Goal: Task Accomplishment & Management: Manage account settings

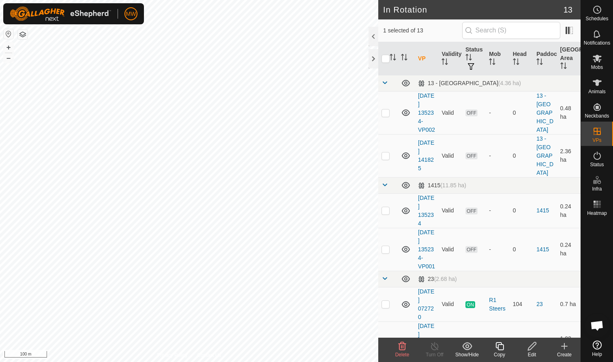
click at [324, 222] on icon at bounding box center [402, 346] width 8 height 8
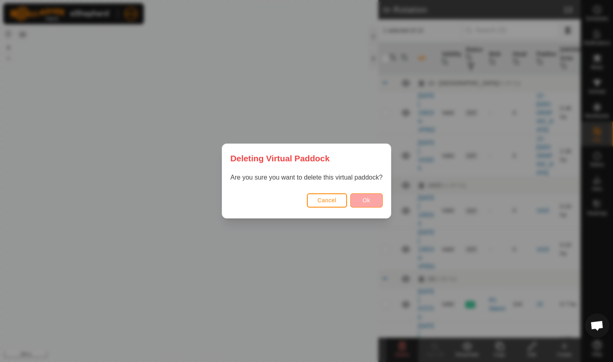
click at [324, 201] on button "Ok" at bounding box center [366, 200] width 32 height 14
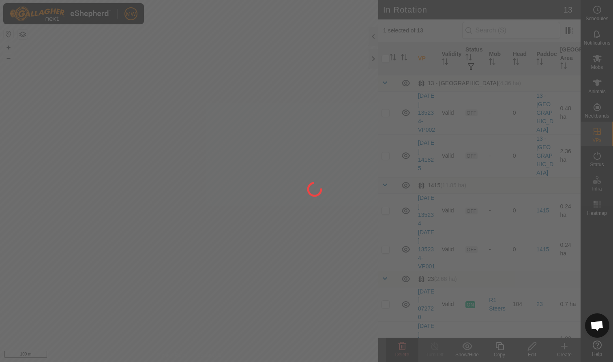
checkbox input "false"
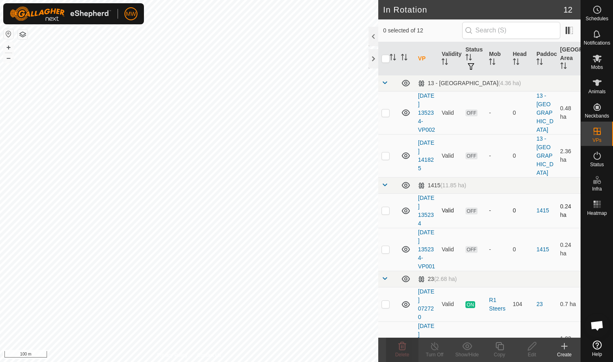
checkbox input "true"
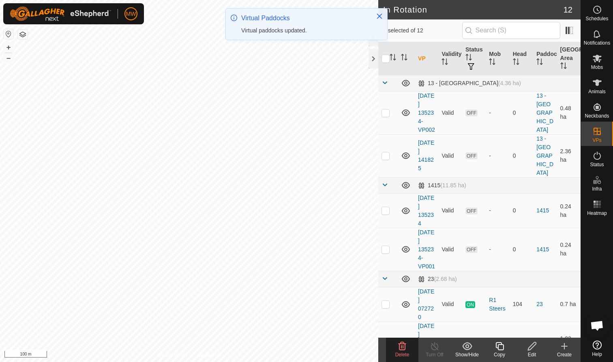
click at [324, 222] on icon at bounding box center [402, 346] width 10 height 10
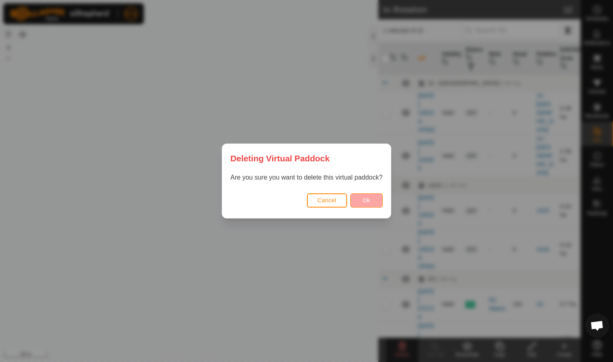
click at [324, 202] on span "Ok" at bounding box center [366, 200] width 8 height 6
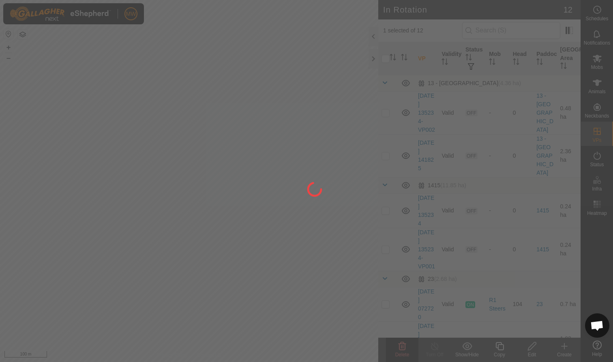
checkbox input "false"
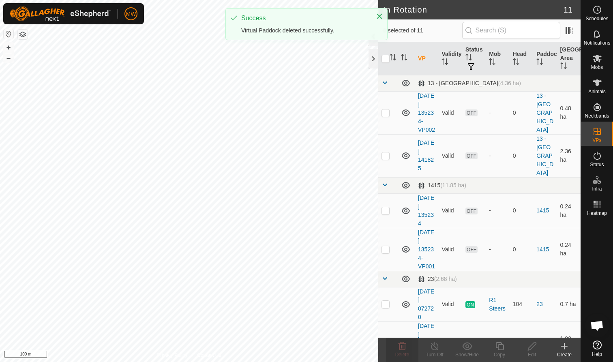
checkbox input "true"
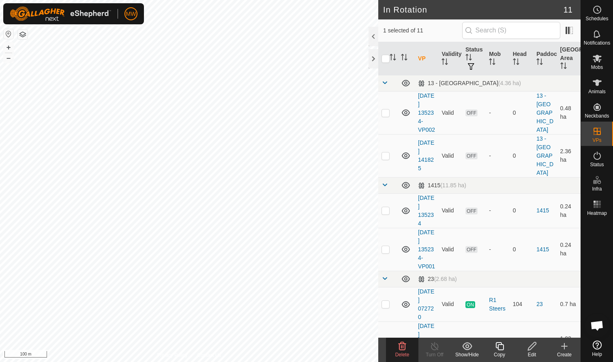
click at [324, 222] on icon at bounding box center [402, 346] width 10 height 10
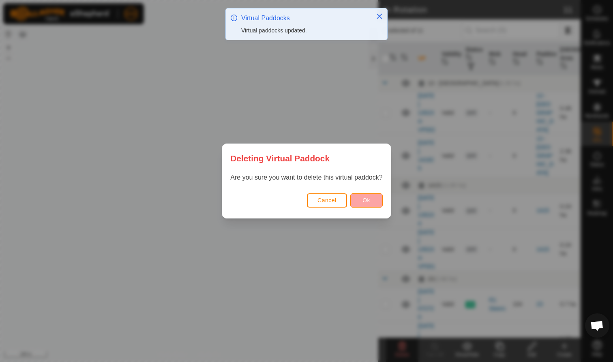
click at [324, 199] on button "Ok" at bounding box center [366, 200] width 32 height 14
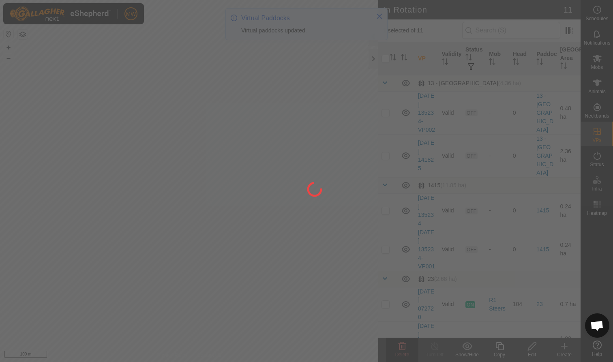
checkbox input "false"
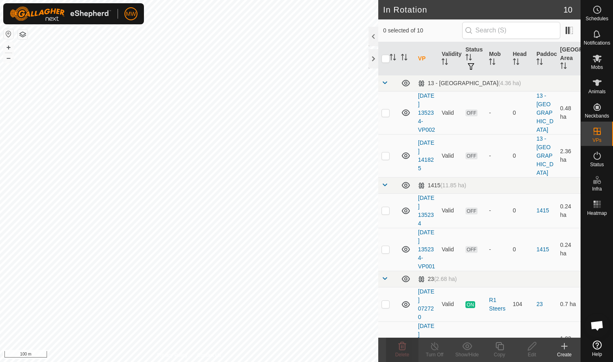
checkbox input "true"
click at [324, 222] on div "MW Schedules Notifications Mobs Animals Neckbands VPs Status Infra Heatmap Help…" at bounding box center [306, 181] width 613 height 362
click at [324, 222] on icon at bounding box center [402, 346] width 10 height 10
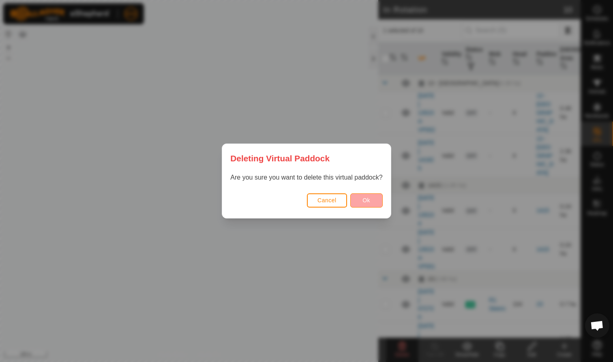
click at [324, 201] on span "Ok" at bounding box center [366, 200] width 8 height 6
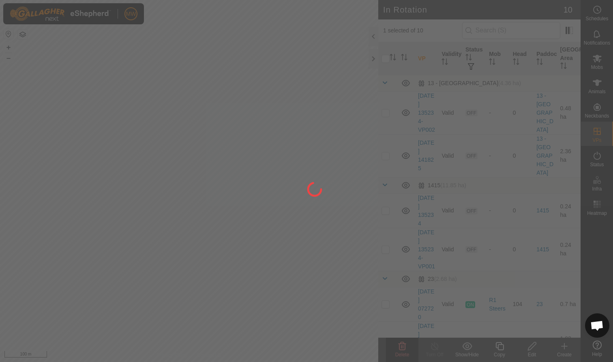
checkbox input "false"
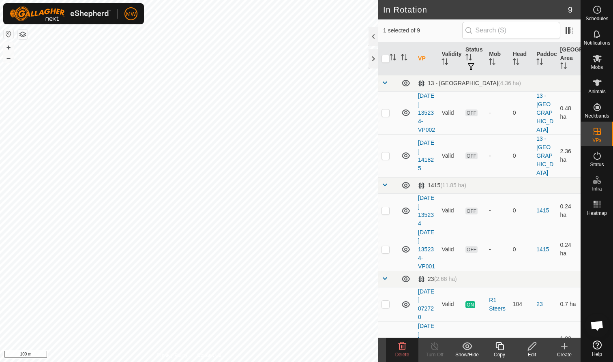
click at [324, 222] on icon at bounding box center [402, 346] width 8 height 8
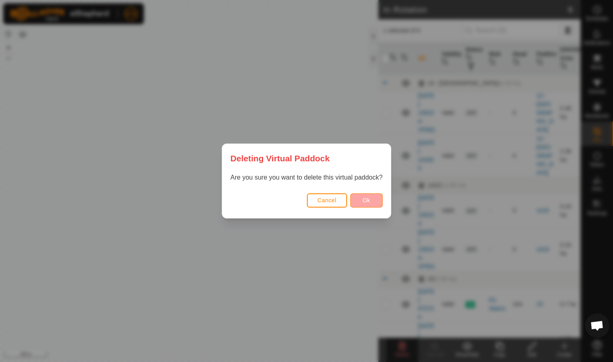
click at [324, 197] on span "Ok" at bounding box center [366, 200] width 8 height 6
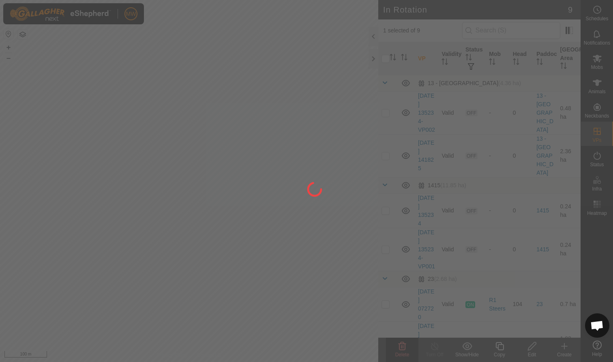
checkbox input "false"
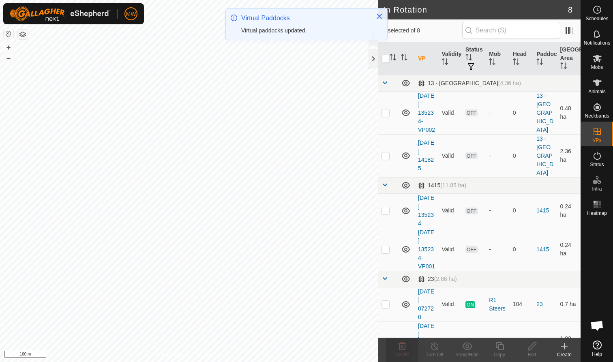
click at [324, 185] on div "In Rotation 8 0 selected of 8 VP Validity Status Mob Head Paddock Grazing Area …" at bounding box center [290, 181] width 580 height 362
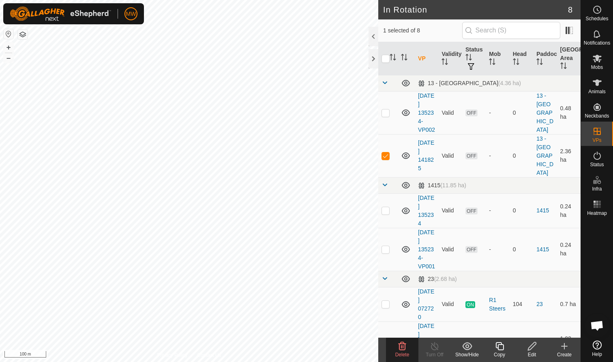
click at [324, 222] on span "Delete" at bounding box center [402, 355] width 14 height 6
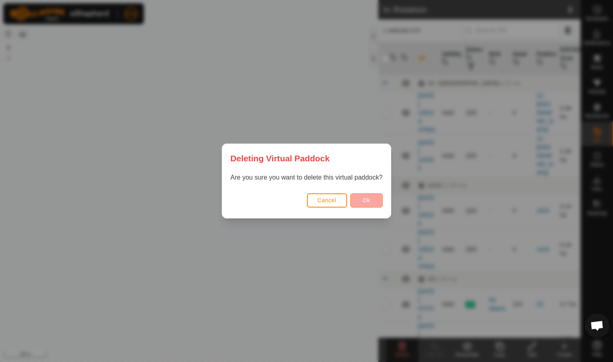
click at [324, 204] on button "Ok" at bounding box center [366, 200] width 32 height 14
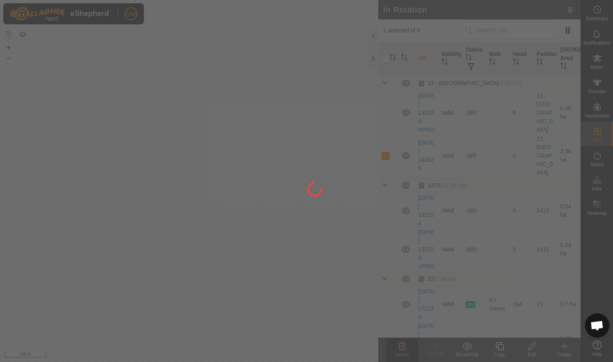
checkbox input "false"
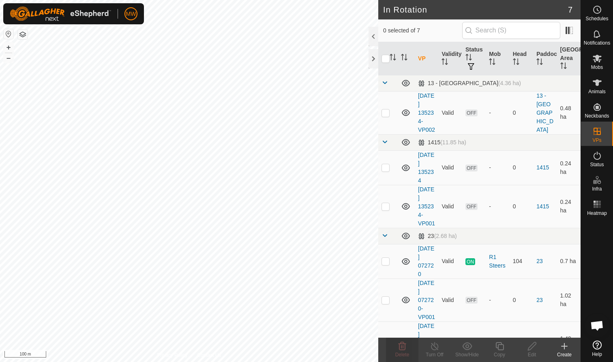
click at [324, 222] on icon at bounding box center [564, 346] width 10 height 10
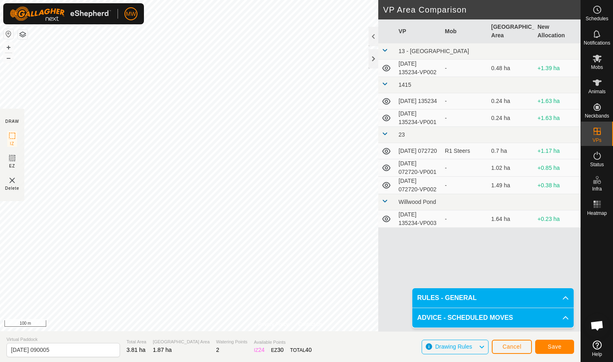
click at [324, 222] on span "Save" at bounding box center [555, 346] width 14 height 6
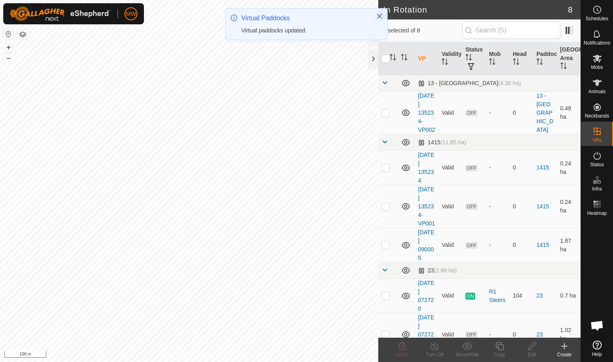
checkbox input "true"
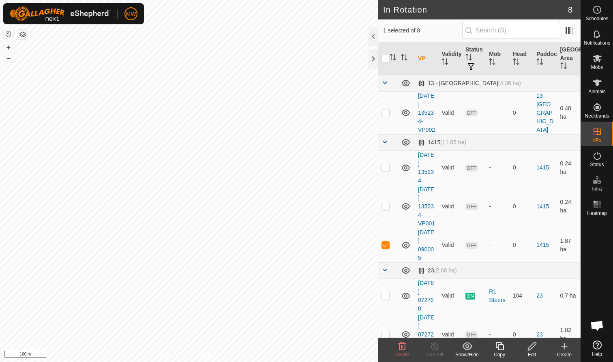
click at [324, 222] on icon at bounding box center [499, 346] width 8 height 8
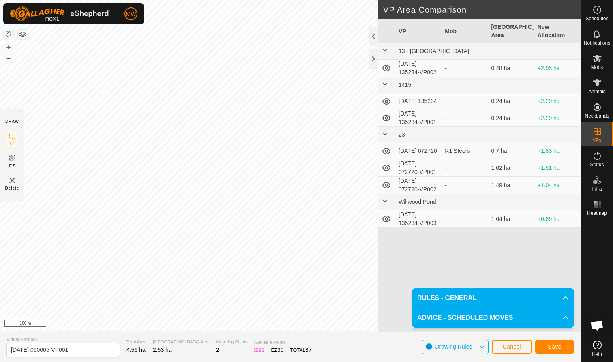
click at [324, 222] on span "Save" at bounding box center [555, 346] width 14 height 6
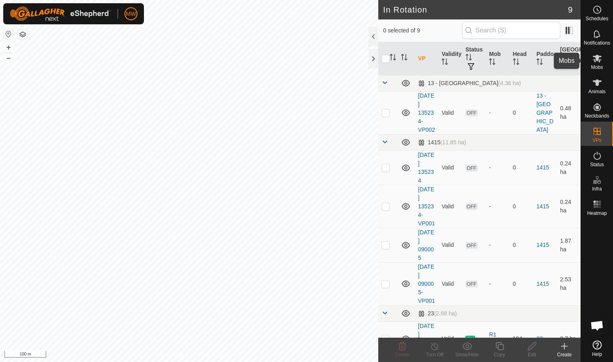
click at [324, 59] on icon at bounding box center [597, 59] width 10 height 10
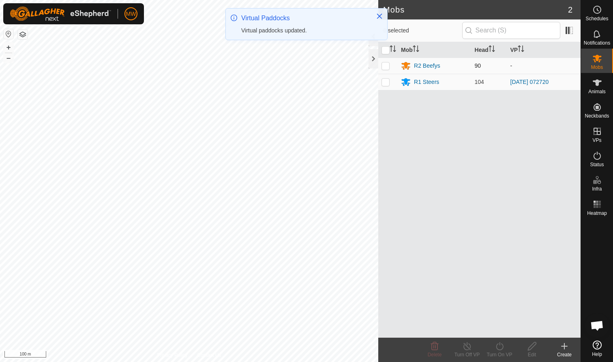
click at [324, 68] on p-checkbox at bounding box center [385, 65] width 8 height 6
checkbox input "true"
click at [324, 222] on turn-on-svg-icon at bounding box center [499, 346] width 32 height 10
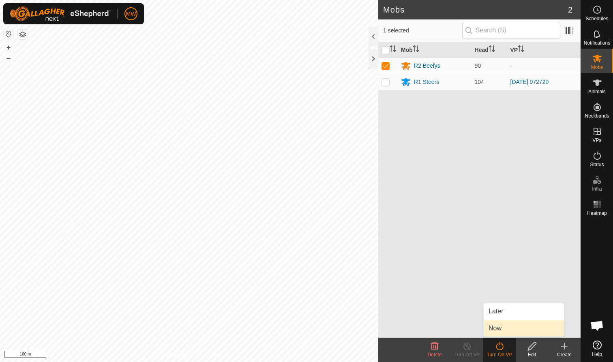
click at [324, 222] on link "Now" at bounding box center [524, 328] width 80 height 16
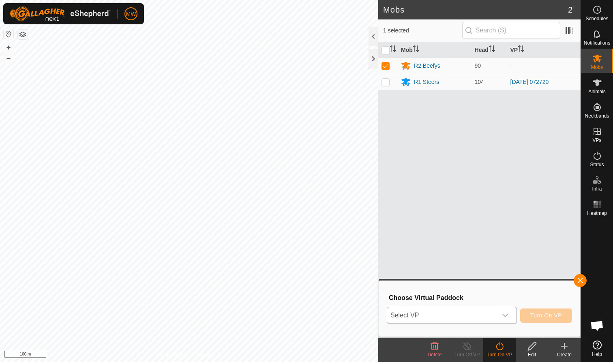
click at [324, 222] on icon "dropdown trigger" at bounding box center [505, 315] width 6 height 3
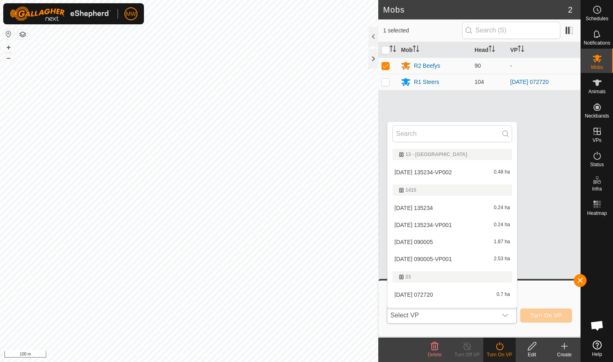
click at [324, 222] on li "2025-09-28 090005 1.87 ha" at bounding box center [452, 242] width 129 height 16
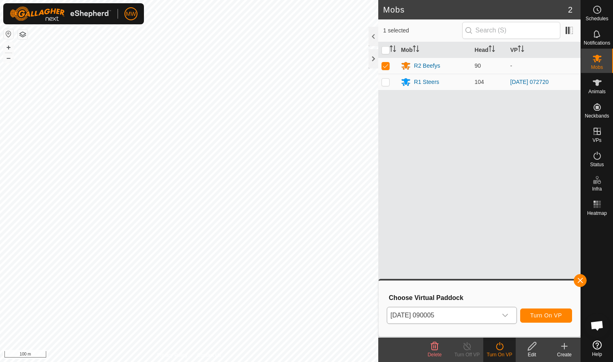
click at [324, 222] on icon at bounding box center [435, 346] width 10 height 10
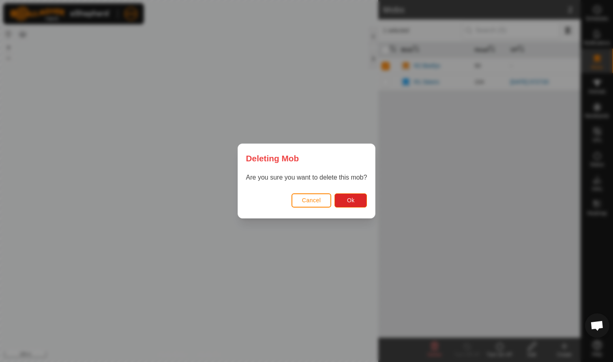
click at [234, 222] on div "Deleting Mob Are you sure you want to delete this mob? Cancel Ok" at bounding box center [306, 181] width 613 height 362
click at [309, 201] on span "Cancel" at bounding box center [311, 200] width 19 height 6
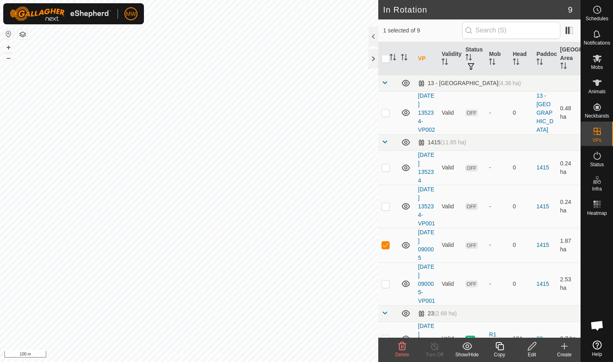
click at [324, 222] on icon at bounding box center [532, 346] width 8 height 8
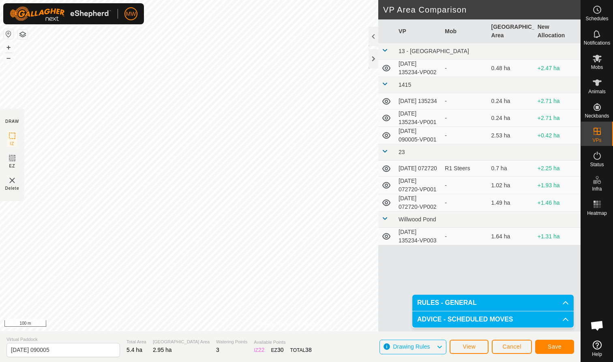
click at [324, 222] on span "Save" at bounding box center [555, 346] width 14 height 6
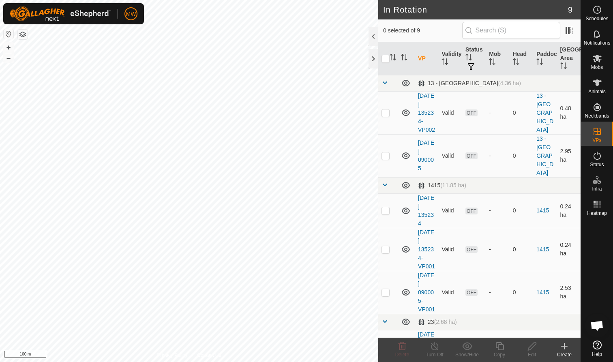
checkbox input "true"
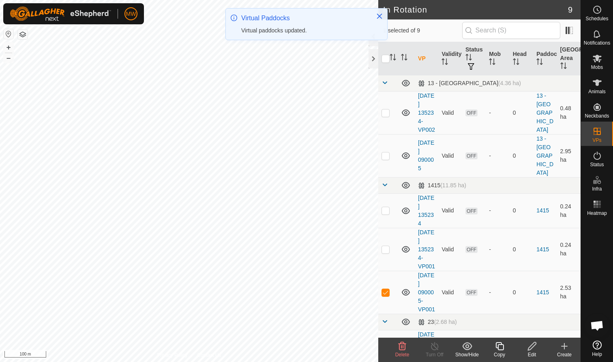
checkbox input "true"
checkbox input "false"
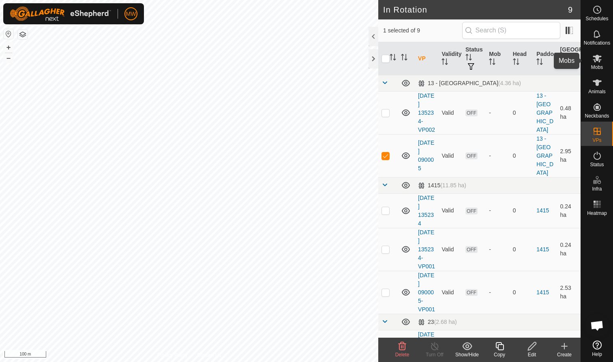
click at [324, 60] on icon at bounding box center [597, 59] width 9 height 8
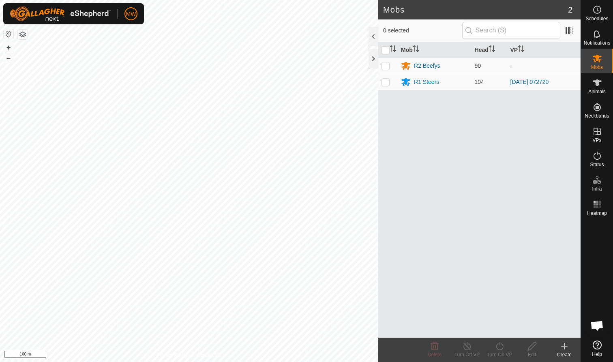
click at [387, 68] on p-checkbox at bounding box center [385, 65] width 8 height 6
checkbox input "true"
click at [502, 351] on icon at bounding box center [500, 346] width 10 height 10
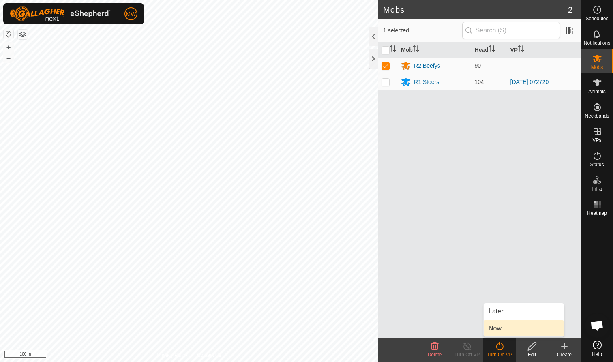
click at [502, 330] on link "Now" at bounding box center [524, 328] width 80 height 16
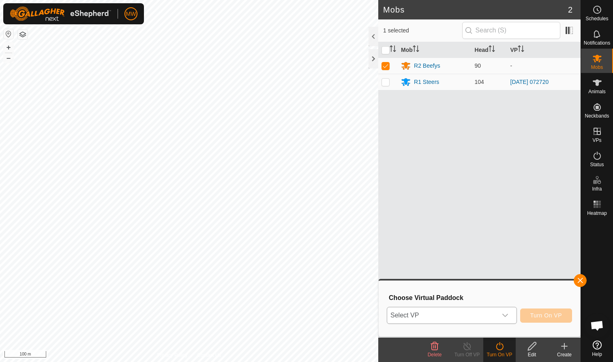
click at [505, 315] on icon "dropdown trigger" at bounding box center [505, 315] width 6 height 6
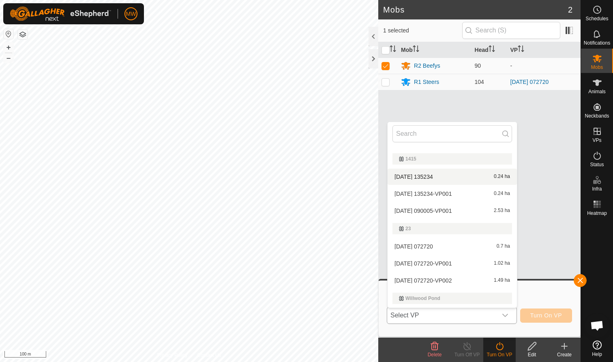
scroll to position [36, 0]
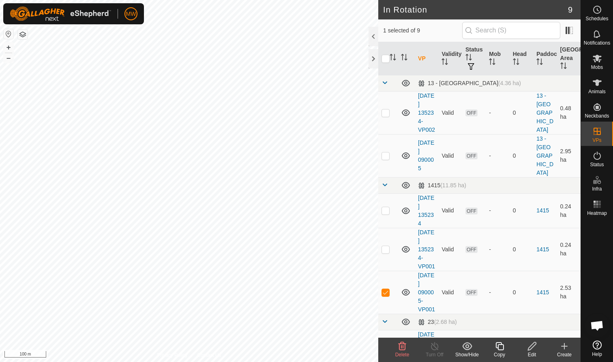
click at [403, 349] on icon at bounding box center [402, 346] width 8 height 8
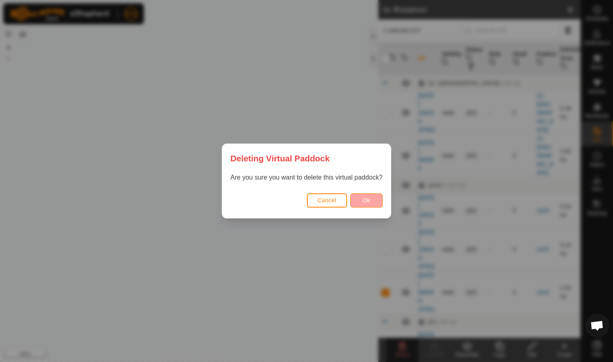
click at [372, 202] on button "Ok" at bounding box center [366, 200] width 32 height 14
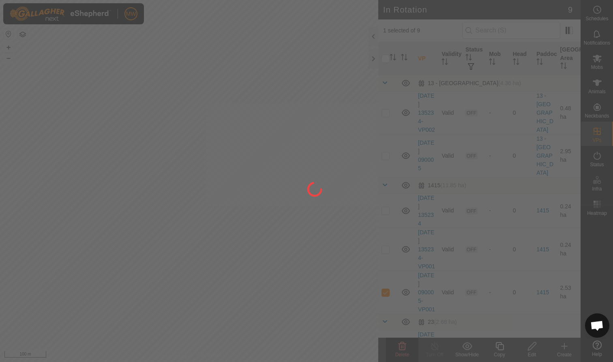
checkbox input "false"
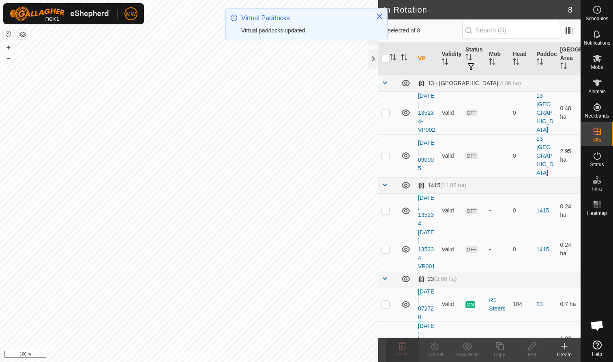
checkbox input "true"
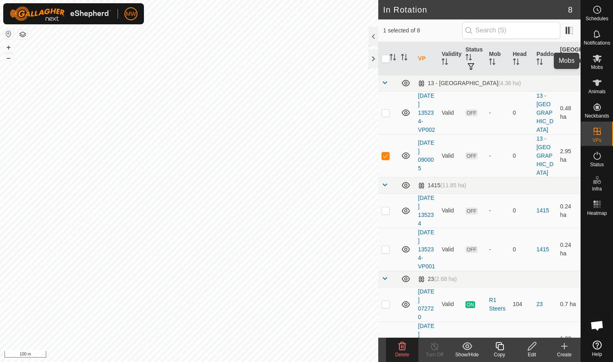
click at [595, 63] on icon at bounding box center [597, 59] width 10 height 10
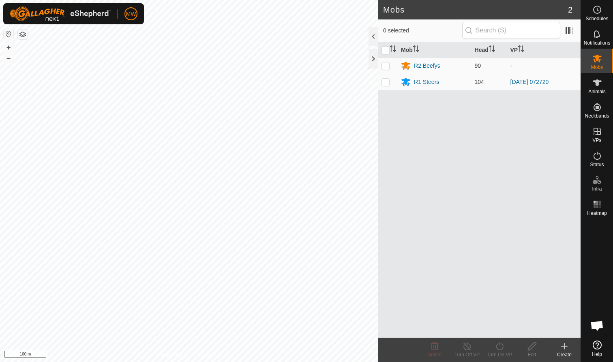
click at [384, 67] on p-checkbox at bounding box center [385, 65] width 8 height 6
checkbox input "true"
click at [499, 354] on div "Turn On VP" at bounding box center [499, 354] width 32 height 7
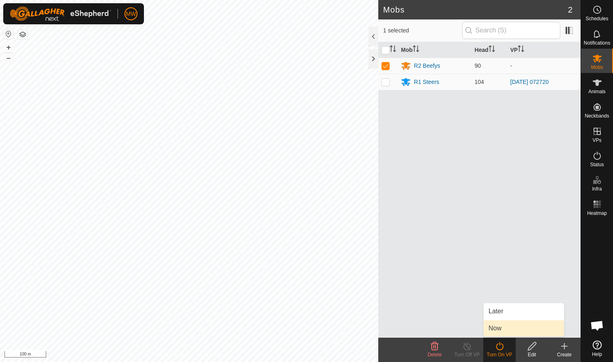
click at [499, 328] on span "Now" at bounding box center [494, 328] width 13 height 10
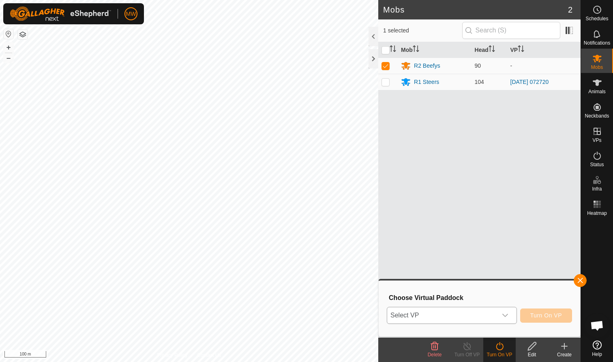
click at [507, 312] on icon "dropdown trigger" at bounding box center [505, 315] width 6 height 6
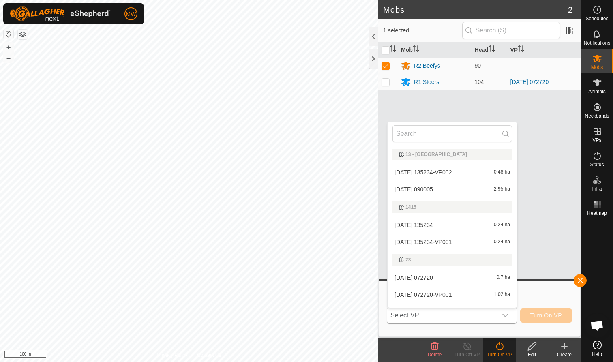
click at [433, 188] on li "[DATE] 090005 2.95 ha" at bounding box center [452, 189] width 129 height 16
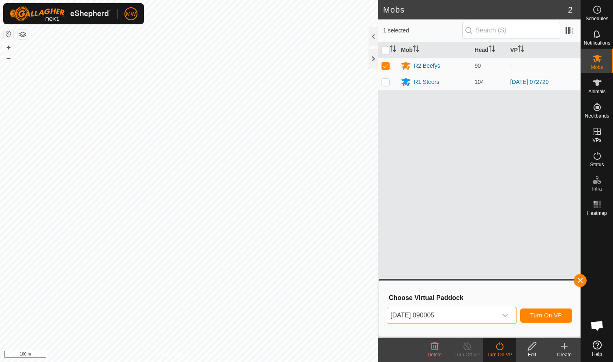
click at [555, 315] on span "Turn On VP" at bounding box center [546, 315] width 32 height 6
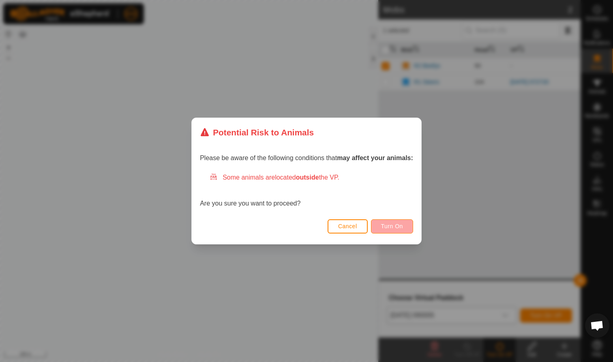
click at [393, 225] on span "Turn On" at bounding box center [392, 226] width 22 height 6
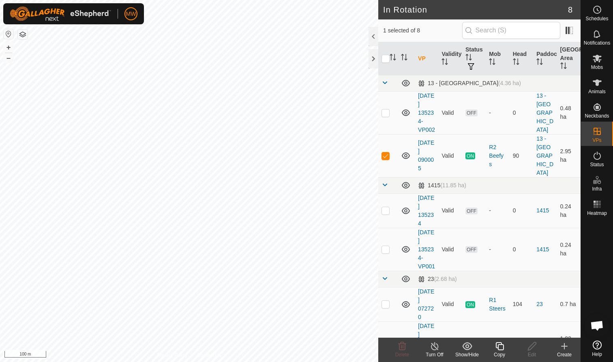
click at [499, 347] on icon at bounding box center [500, 346] width 10 height 10
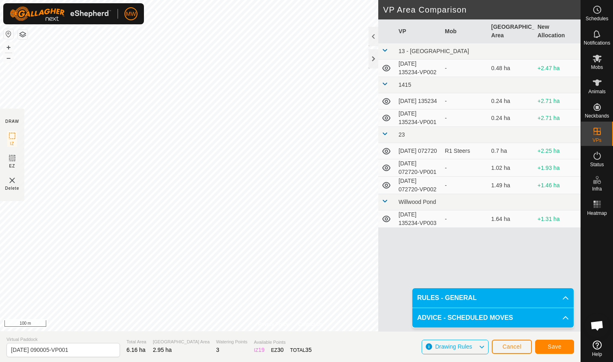
click at [559, 342] on button "Save" at bounding box center [554, 347] width 39 height 14
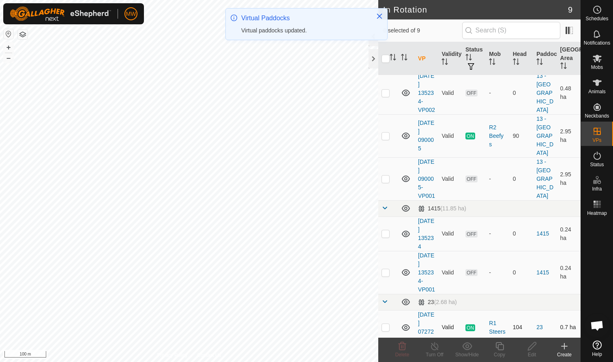
scroll to position [21, 0]
